Goal: Task Accomplishment & Management: Manage account settings

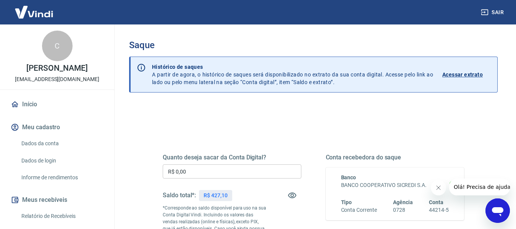
click at [207, 167] on input "R$ 0,00" at bounding box center [232, 171] width 139 height 14
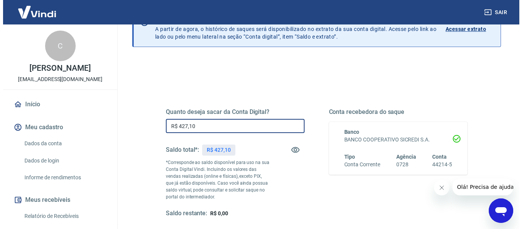
scroll to position [64, 0]
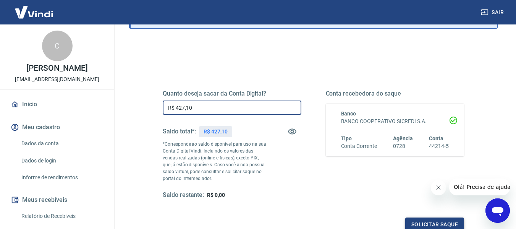
type input "R$ 427,10"
click at [435, 226] on button "Solicitar saque" at bounding box center [434, 224] width 59 height 14
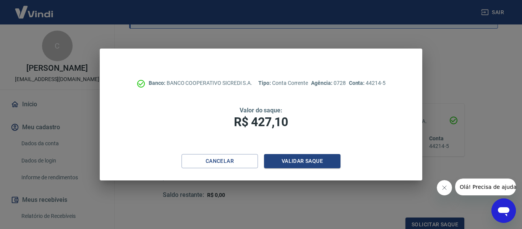
click at [446, 190] on button "Fechar mensagem da empresa" at bounding box center [444, 187] width 15 height 15
click at [343, 163] on div "Cancelar Validar saque" at bounding box center [261, 167] width 322 height 26
click at [337, 163] on button "Validar saque" at bounding box center [302, 161] width 76 height 14
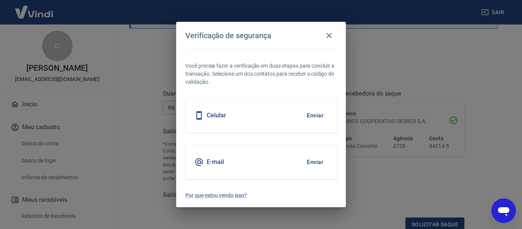
scroll to position [66, 0]
click at [313, 159] on button "Enviar" at bounding box center [315, 162] width 25 height 16
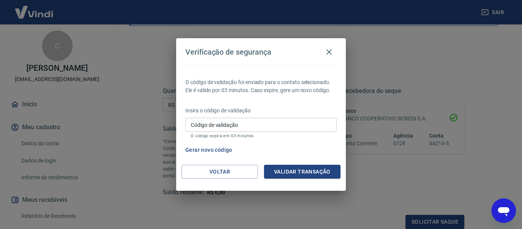
click at [248, 125] on input "Código de validação" at bounding box center [260, 125] width 151 height 14
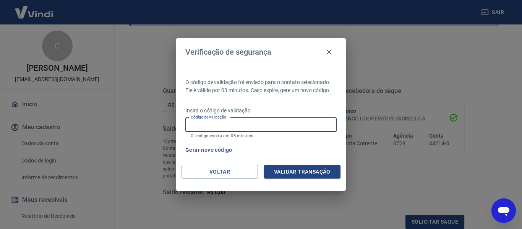
paste input "412318"
type input "412318"
click at [303, 170] on button "Validar transação" at bounding box center [302, 172] width 76 height 14
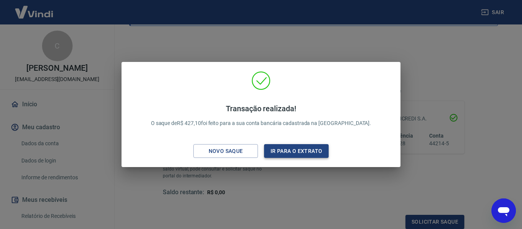
click at [293, 155] on button "Ir para o extrato" at bounding box center [296, 151] width 65 height 14
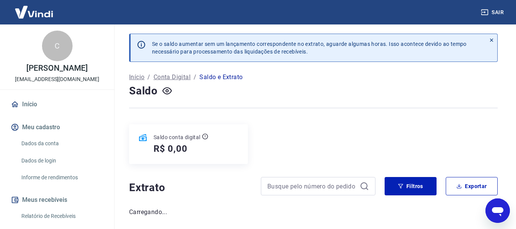
click at [47, 178] on link "Informe de rendimentos" at bounding box center [61, 178] width 87 height 16
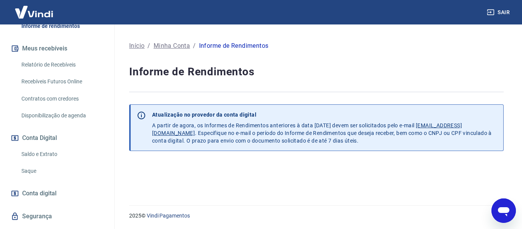
scroll to position [170, 0]
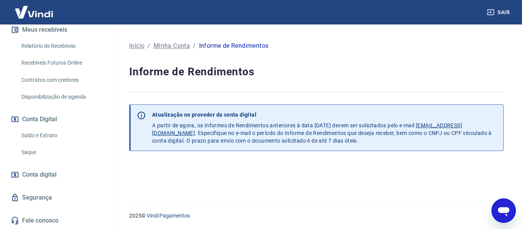
click at [43, 136] on link "Saldo e Extrato" at bounding box center [61, 136] width 87 height 16
